Goal: Task Accomplishment & Management: Manage account settings

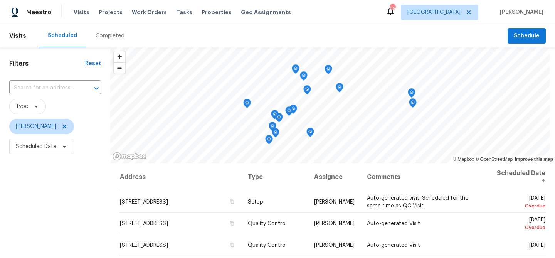
scroll to position [111, 0]
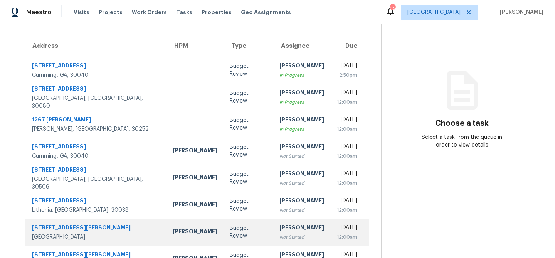
scroll to position [143, 0]
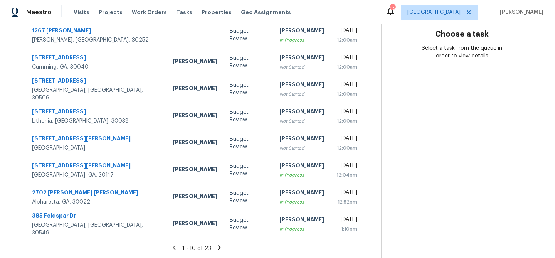
click at [219, 246] on icon at bounding box center [219, 247] width 7 height 7
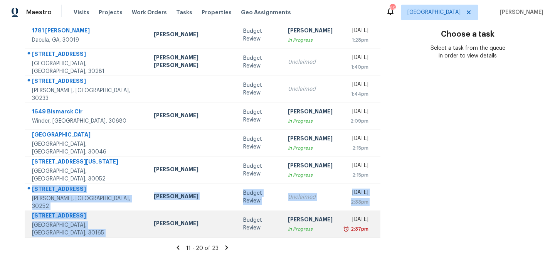
drag, startPoint x: 32, startPoint y: 191, endPoint x: 114, endPoint y: 211, distance: 84.2
click at [114, 211] on tbody "[STREET_ADDRESS] [PERSON_NAME] Budget Review Unclaimed [DATE] 1:10pm [STREET_AD…" at bounding box center [203, 103] width 356 height 270
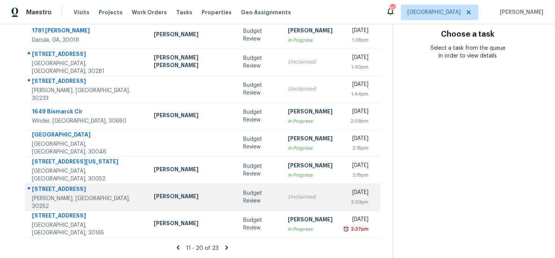
click at [148, 199] on td "[PERSON_NAME]" at bounding box center [192, 196] width 89 height 27
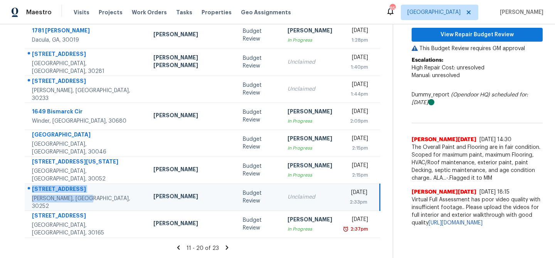
drag, startPoint x: 31, startPoint y: 190, endPoint x: 99, endPoint y: 200, distance: 69.0
click at [99, 200] on td "[STREET_ADDRESS][PERSON_NAME]" at bounding box center [86, 196] width 123 height 27
copy div "[STREET_ADDRESS][PERSON_NAME]"
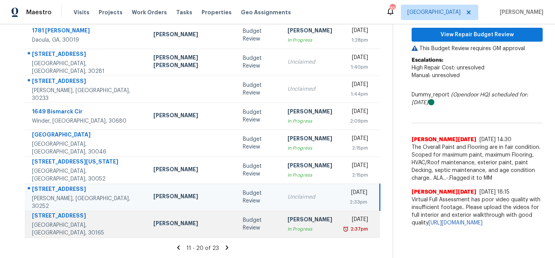
click at [338, 229] on td "[DATE] 2:37pm" at bounding box center [359, 223] width 42 height 27
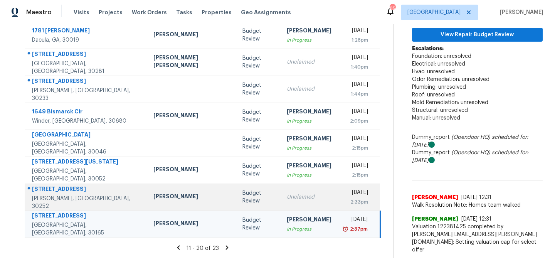
click at [181, 194] on td "[PERSON_NAME]" at bounding box center [191, 196] width 89 height 27
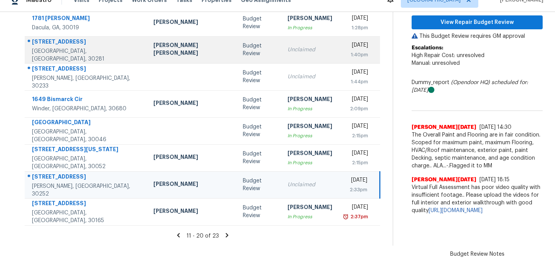
click at [147, 179] on td "[PERSON_NAME]" at bounding box center [191, 184] width 89 height 27
